Goal: Find specific page/section: Find specific page/section

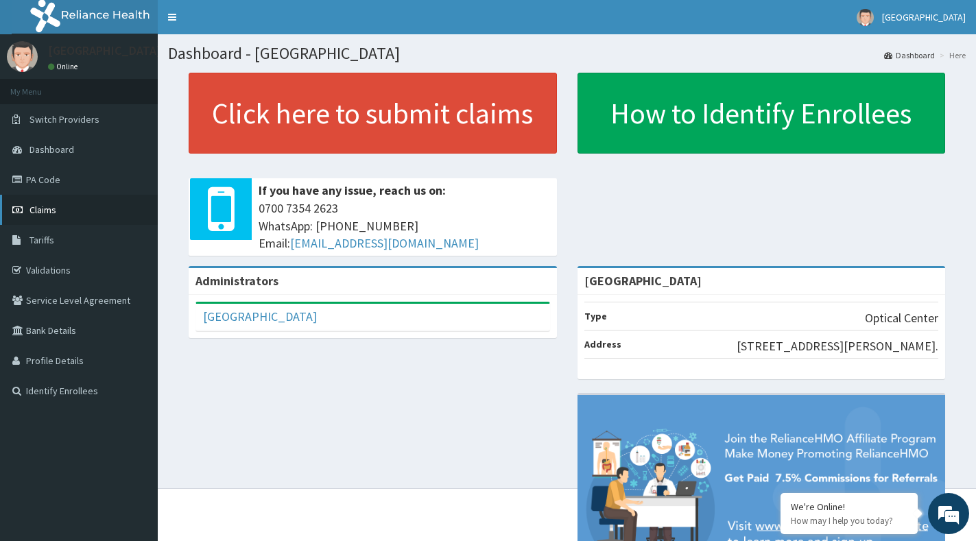
click at [38, 209] on span "Claims" at bounding box center [42, 210] width 27 height 12
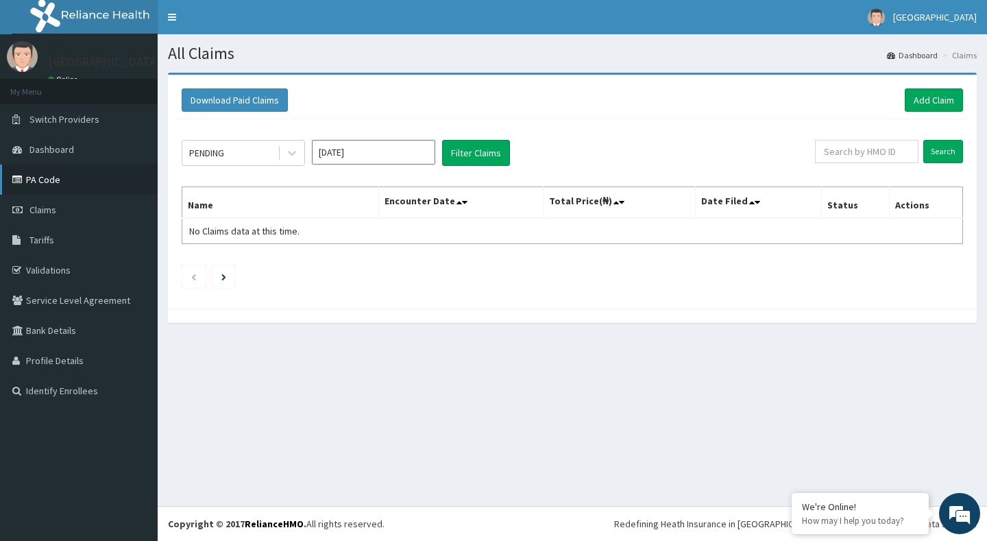
click at [36, 178] on link "PA Code" at bounding box center [79, 180] width 158 height 30
